Goal: Task Accomplishment & Management: Use online tool/utility

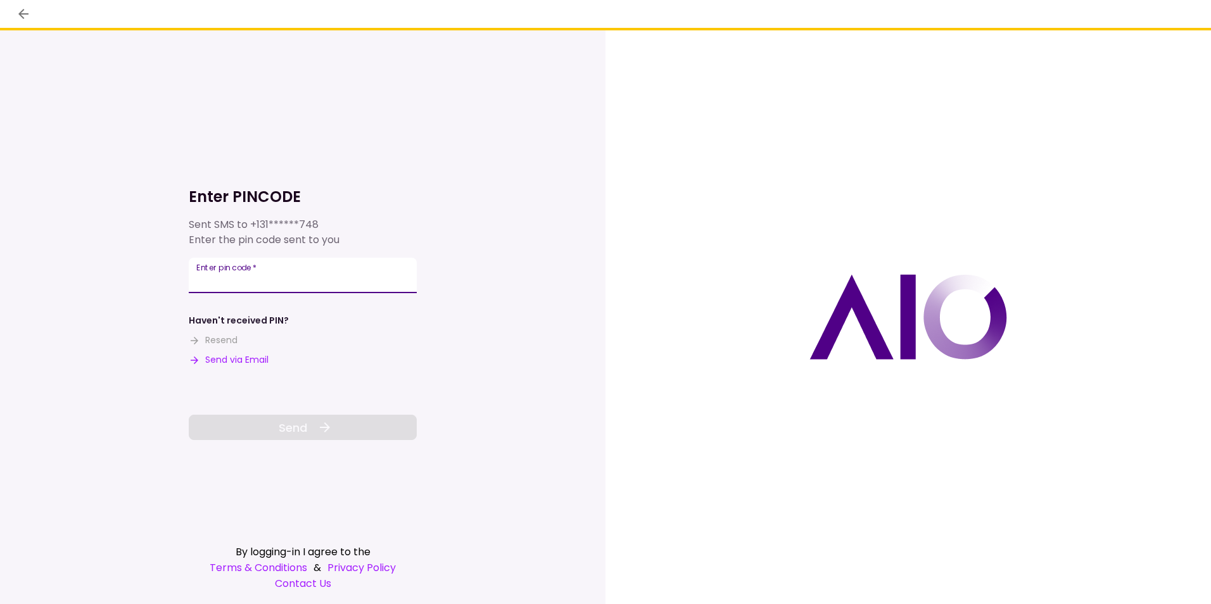
click at [309, 279] on input "Enter pin code   *" at bounding box center [303, 275] width 228 height 35
type input "******"
click at [321, 426] on icon at bounding box center [324, 427] width 15 height 15
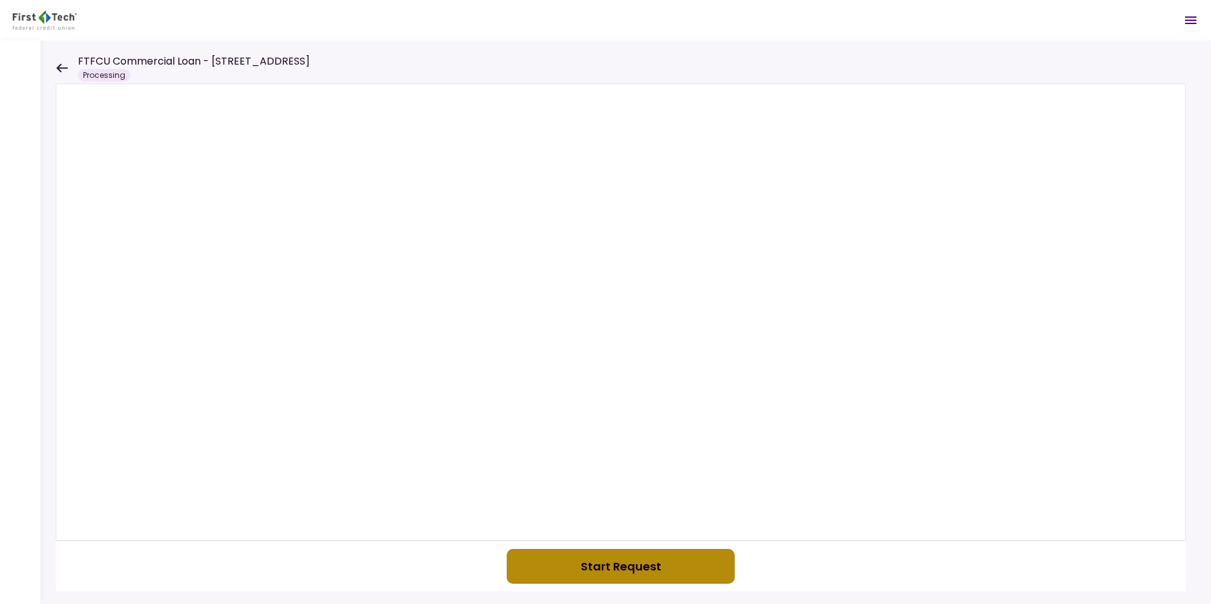
click at [675, 561] on button "Start Request" at bounding box center [621, 566] width 228 height 35
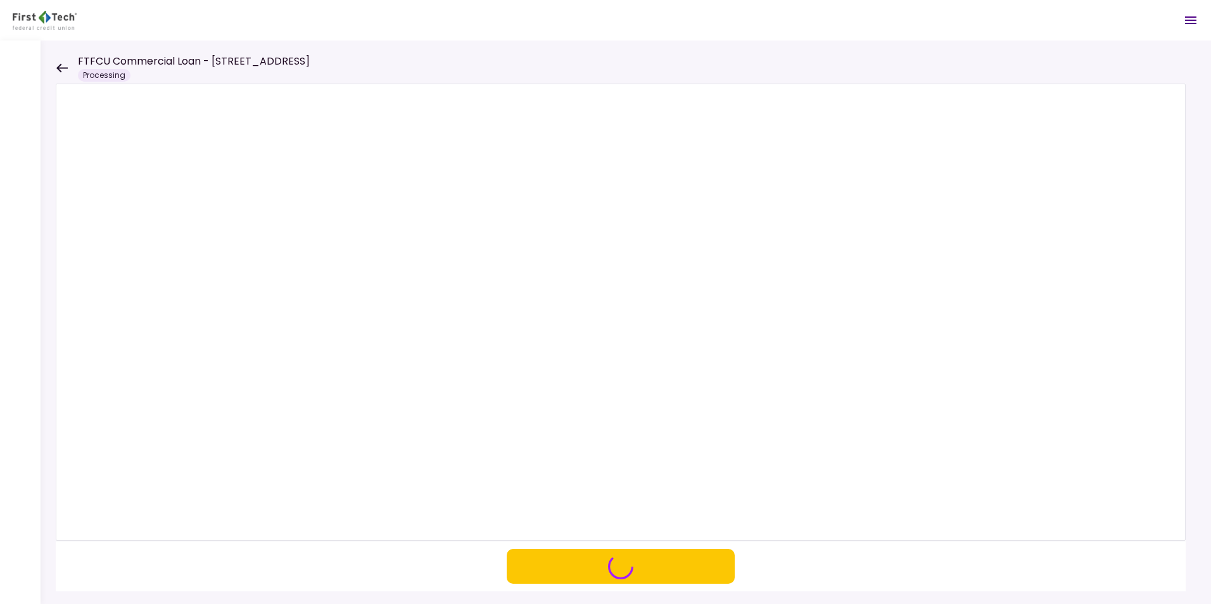
click at [115, 75] on div "Processing" at bounding box center [104, 75] width 53 height 13
click at [55, 67] on div at bounding box center [626, 323] width 1171 height 564
click at [61, 70] on icon at bounding box center [62, 68] width 12 height 10
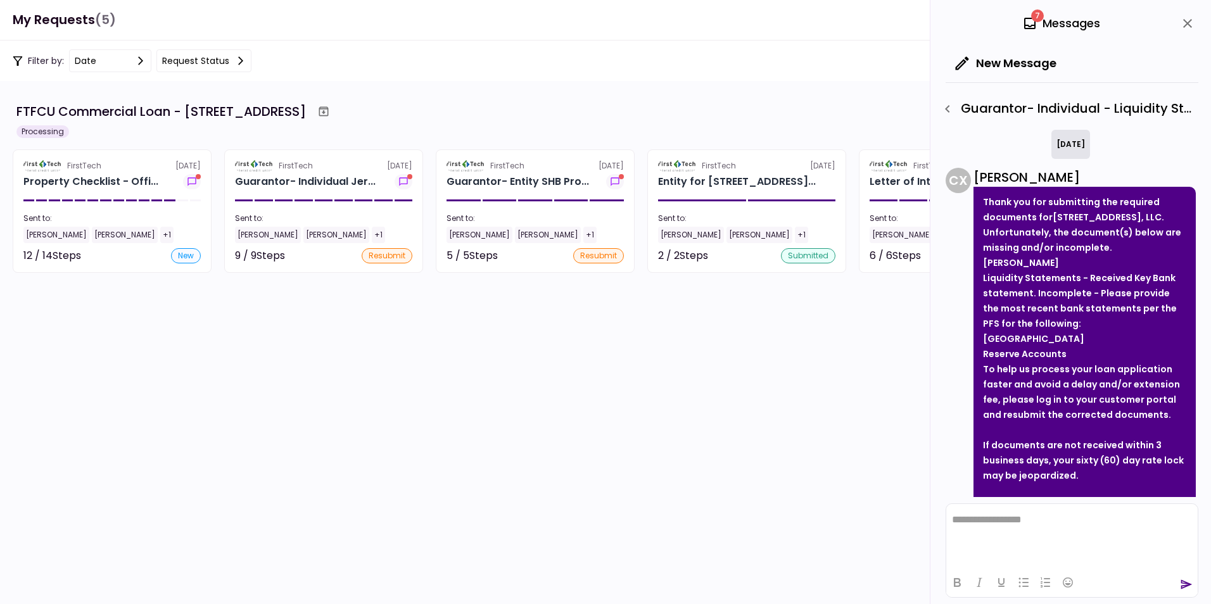
click at [948, 111] on icon "button" at bounding box center [947, 109] width 4 height 8
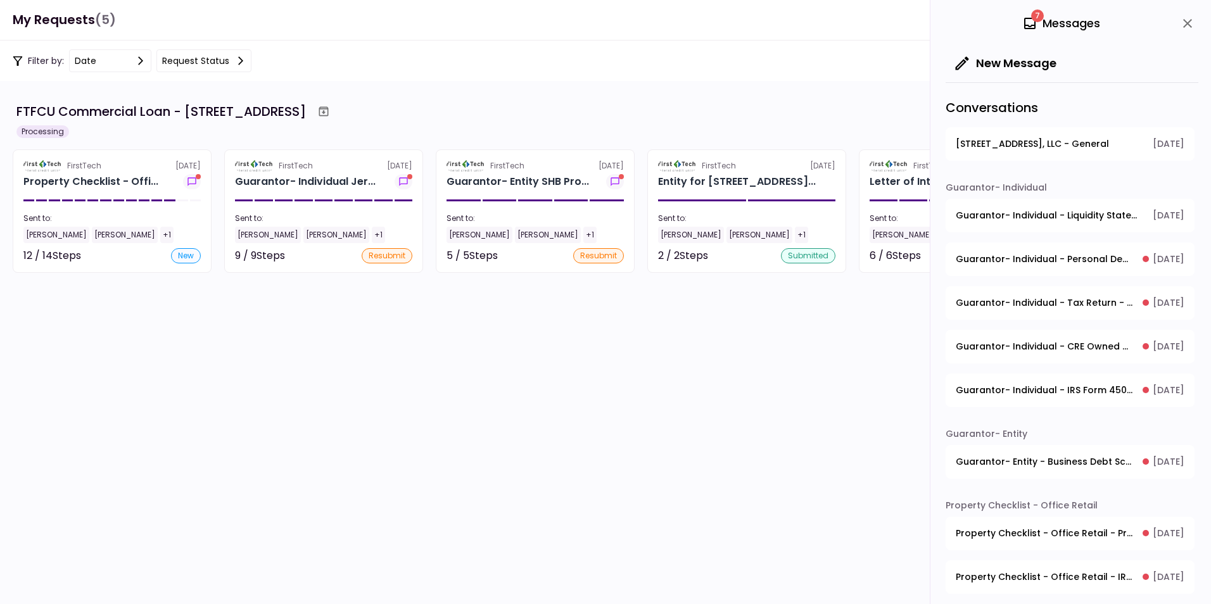
click at [1021, 144] on span "[STREET_ADDRESS], LLC - General" at bounding box center [1032, 143] width 153 height 13
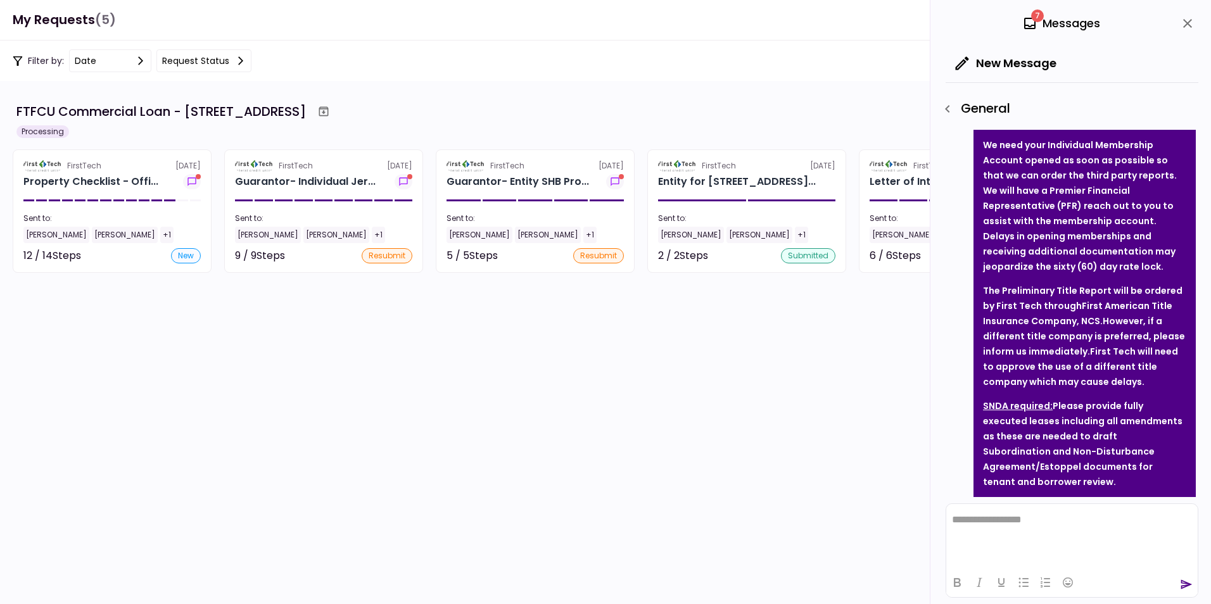
scroll to position [253, 0]
